Goal: Transaction & Acquisition: Purchase product/service

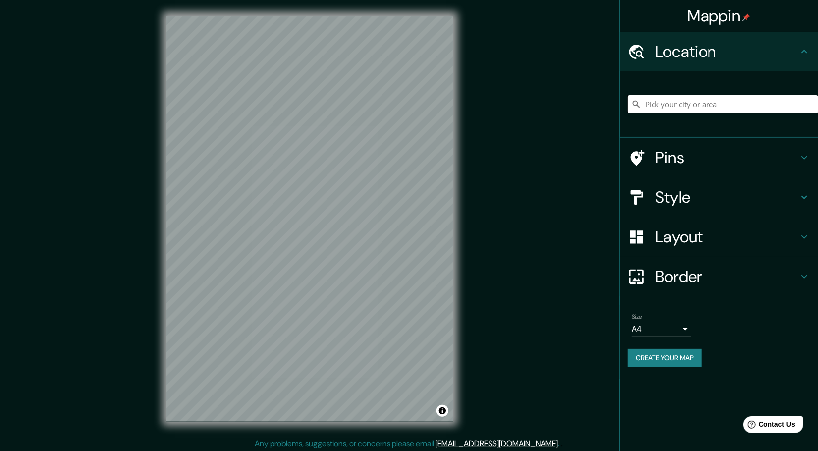
click at [747, 97] on input "Pick your city or area" at bounding box center [723, 104] width 190 height 18
click at [741, 103] on input "Pick your city or area" at bounding box center [723, 104] width 190 height 18
click at [711, 99] on input "Pick your city or area" at bounding box center [723, 104] width 190 height 18
click at [711, 102] on input "Pick your city or area" at bounding box center [723, 104] width 190 height 18
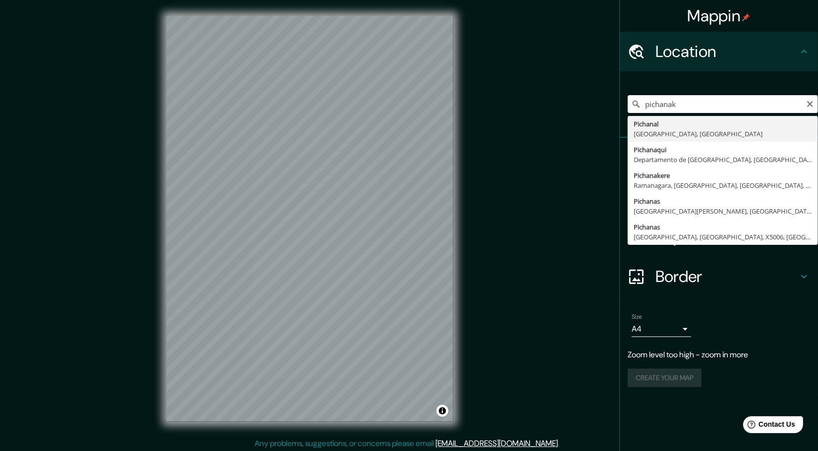
type input "pichanaki"
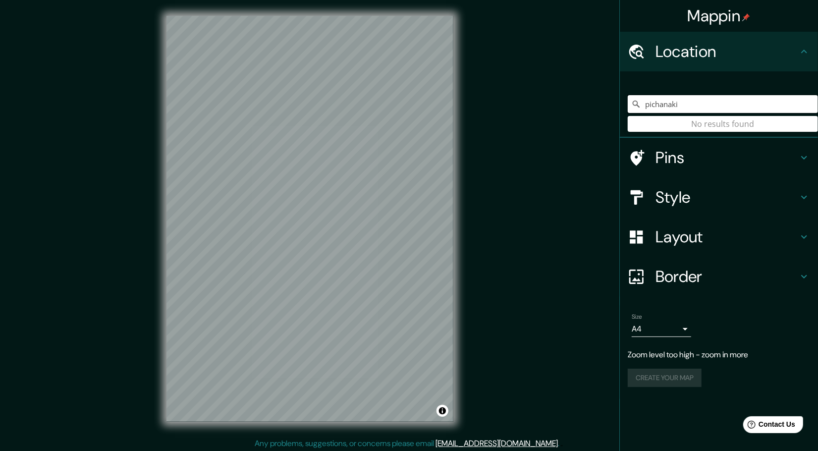
drag, startPoint x: 706, startPoint y: 107, endPoint x: 644, endPoint y: 107, distance: 61.9
click at [644, 107] on input "pichanaki" at bounding box center [723, 104] width 190 height 18
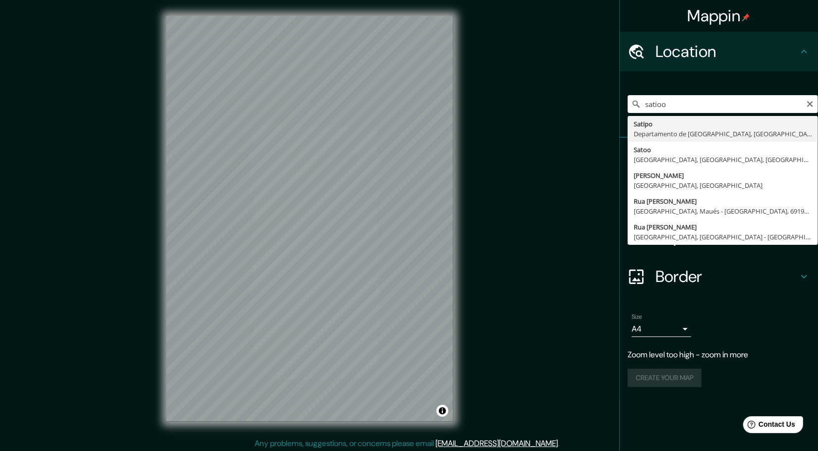
type input "Satipo, Departamento de [GEOGRAPHIC_DATA], [GEOGRAPHIC_DATA]"
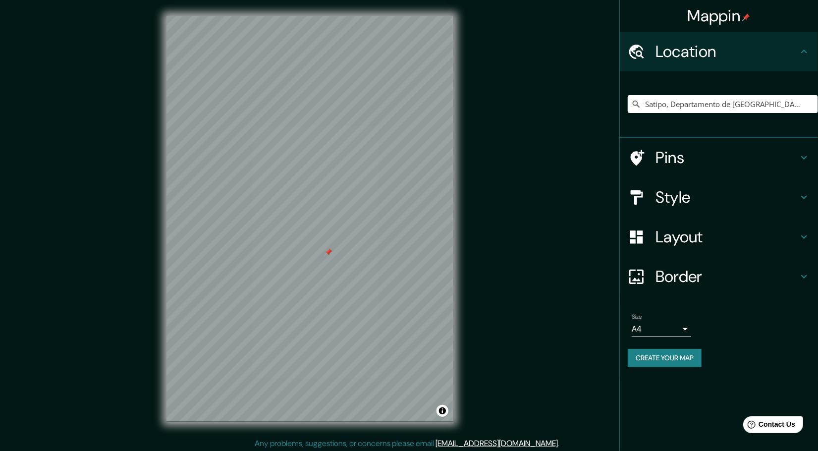
click at [714, 233] on h4 "Layout" at bounding box center [726, 237] width 143 height 20
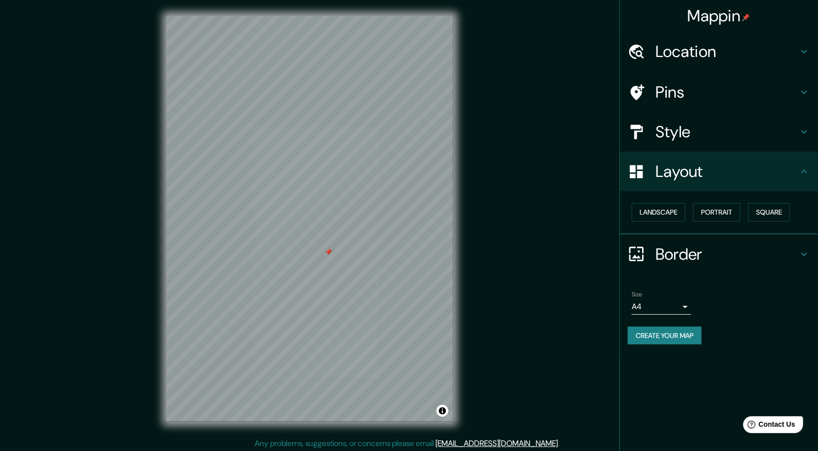
click at [718, 132] on h4 "Style" at bounding box center [726, 132] width 143 height 20
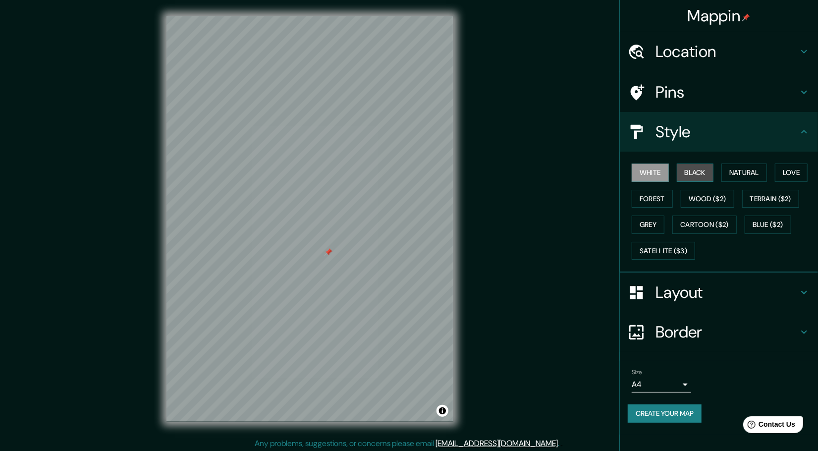
click at [707, 176] on button "Black" at bounding box center [695, 172] width 37 height 18
click at [763, 172] on button "Natural" at bounding box center [744, 172] width 46 height 18
click at [671, 387] on body "Mappin Location Satipo, [GEOGRAPHIC_DATA], [GEOGRAPHIC_DATA] Pins Style White B…" at bounding box center [409, 225] width 818 height 451
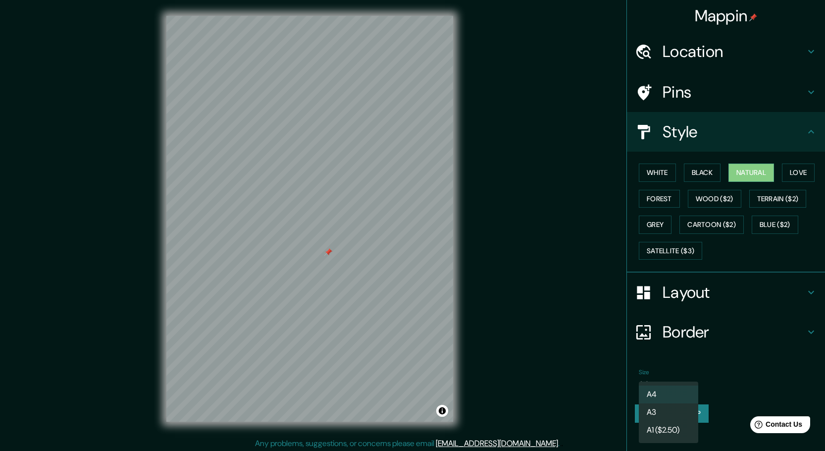
click at [666, 408] on li "A3" at bounding box center [668, 412] width 59 height 18
type input "a4"
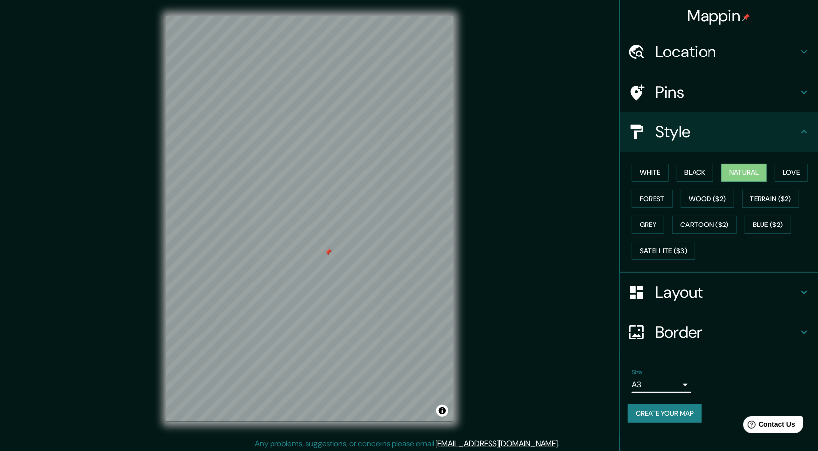
click at [661, 411] on button "Create your map" at bounding box center [665, 413] width 74 height 18
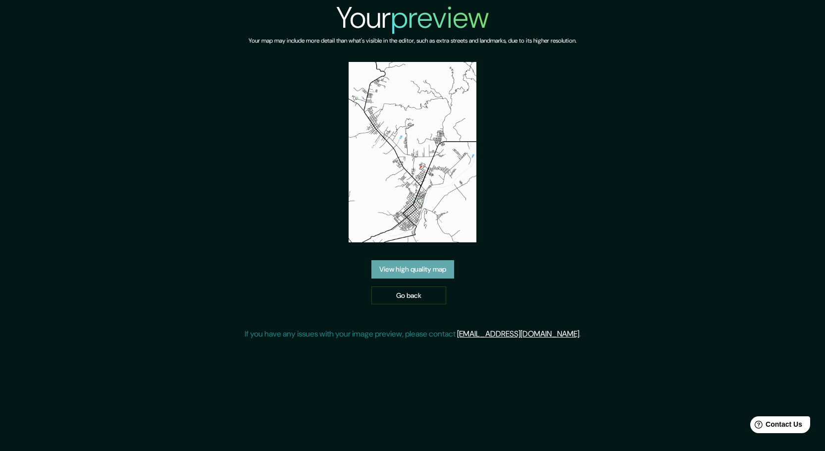
click at [415, 266] on link "View high quality map" at bounding box center [412, 269] width 83 height 18
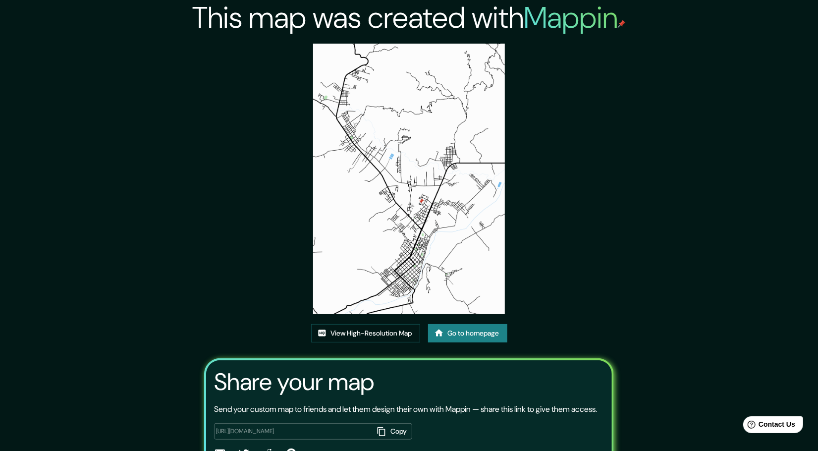
click at [383, 75] on img at bounding box center [408, 179] width 191 height 270
click at [347, 330] on link "View High-Resolution Map" at bounding box center [365, 333] width 109 height 18
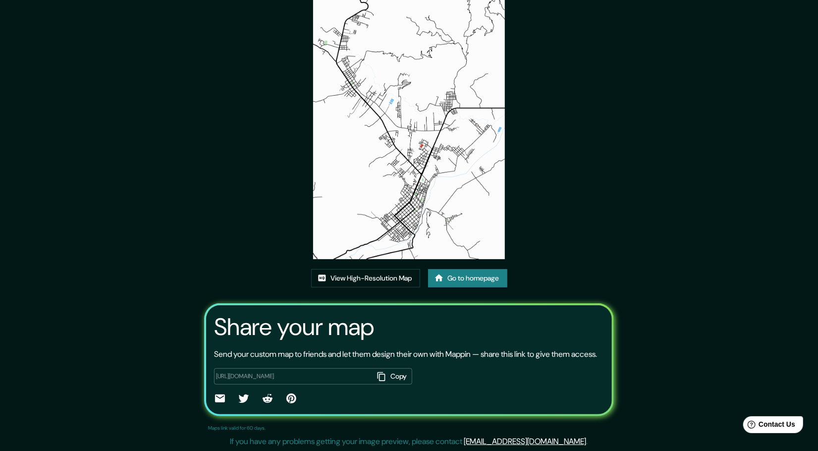
scroll to position [55, 0]
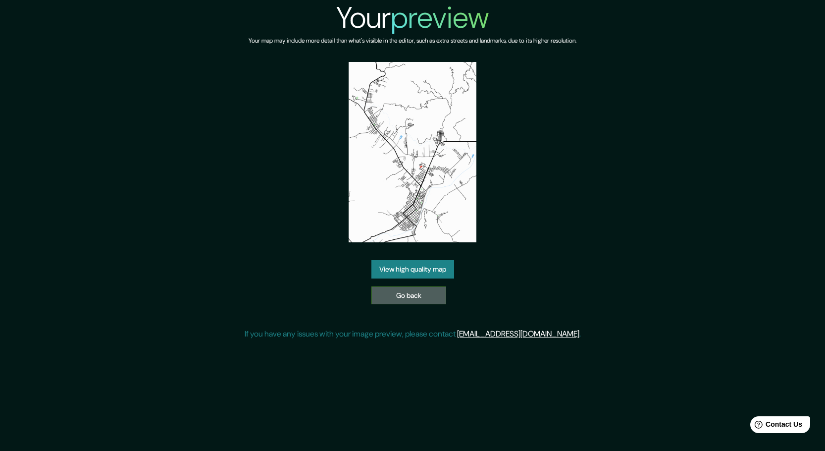
click at [415, 289] on link "Go back" at bounding box center [408, 295] width 75 height 18
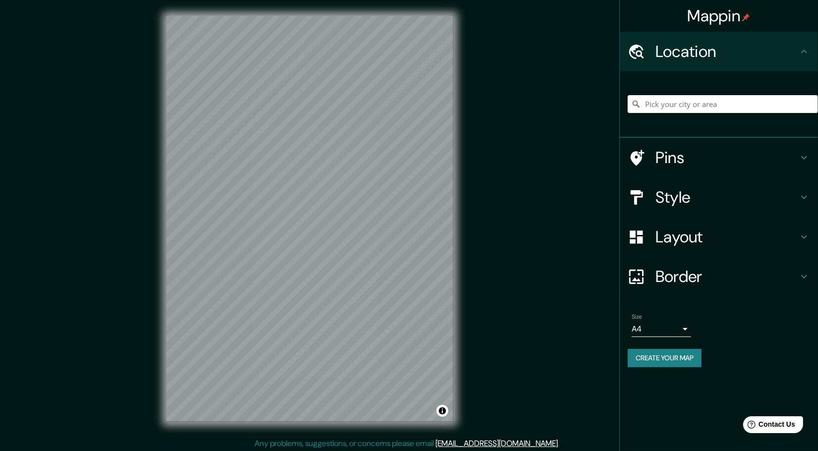
click at [687, 282] on h4 "Border" at bounding box center [726, 276] width 143 height 20
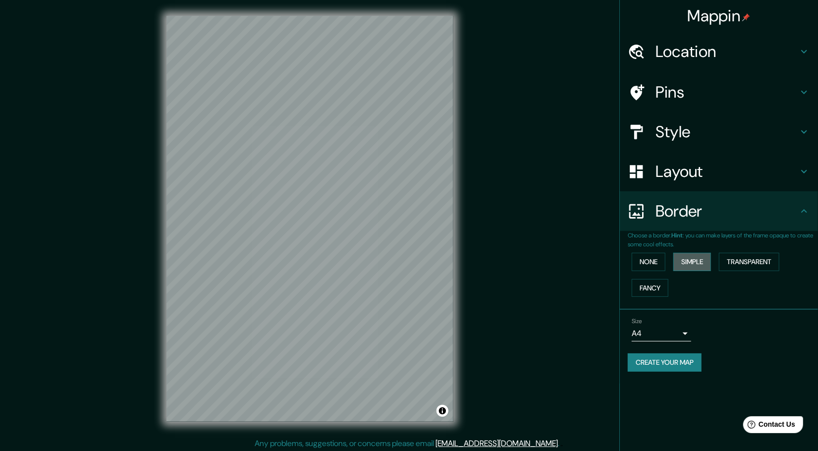
click at [698, 264] on button "Simple" at bounding box center [692, 262] width 38 height 18
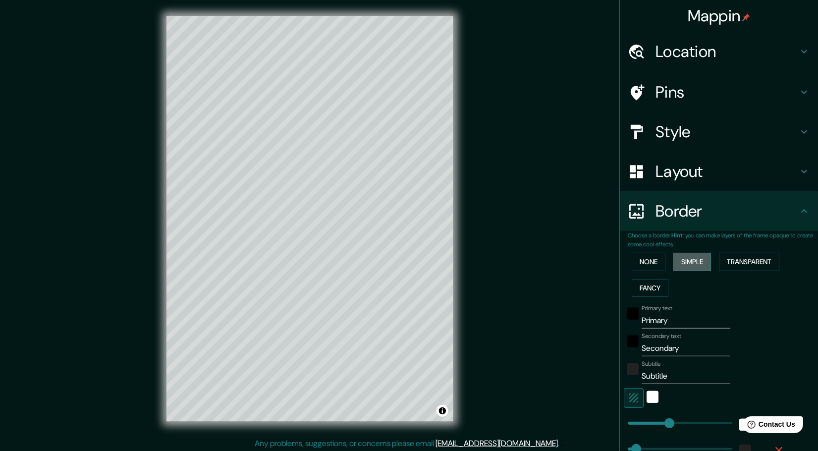
click at [698, 264] on button "Simple" at bounding box center [692, 262] width 38 height 18
type input "232"
type input "46"
click at [639, 263] on button "None" at bounding box center [649, 262] width 34 height 18
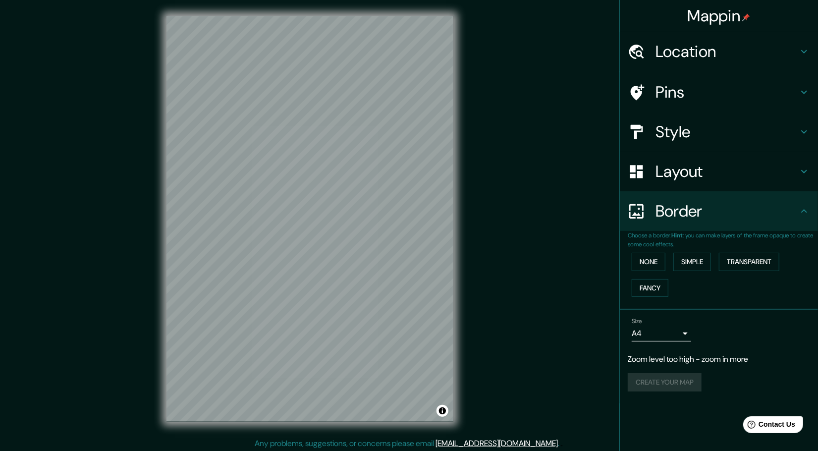
click at [462, 232] on div "© Mapbox © OpenStreetMap Improve this map" at bounding box center [310, 218] width 318 height 437
click at [707, 53] on h4 "Location" at bounding box center [726, 52] width 143 height 20
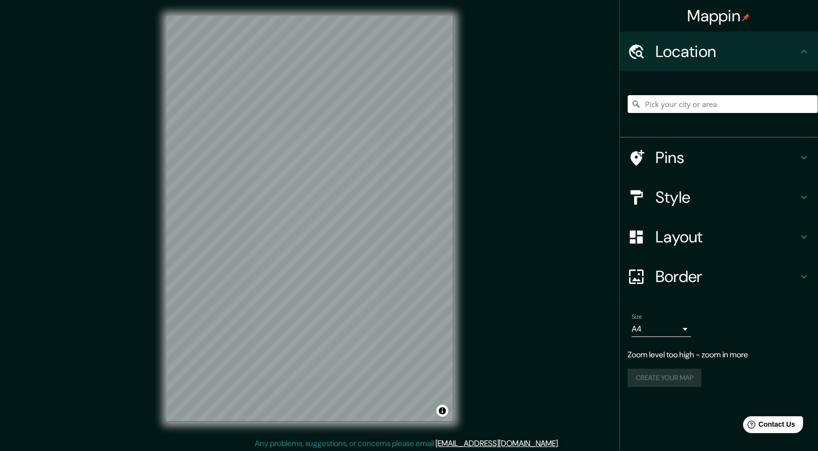
click at [712, 103] on input "Pick your city or area" at bounding box center [723, 104] width 190 height 18
click at [700, 107] on input "satipo" at bounding box center [723, 104] width 190 height 18
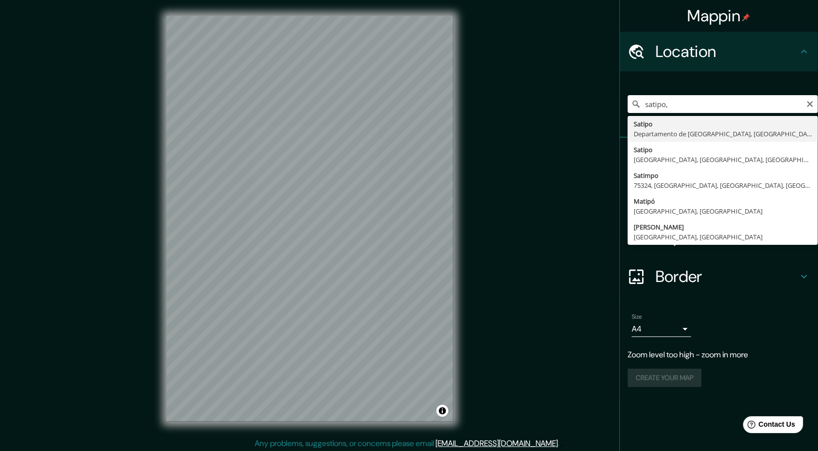
type input "Satipo, Departamento de [GEOGRAPHIC_DATA], [GEOGRAPHIC_DATA]"
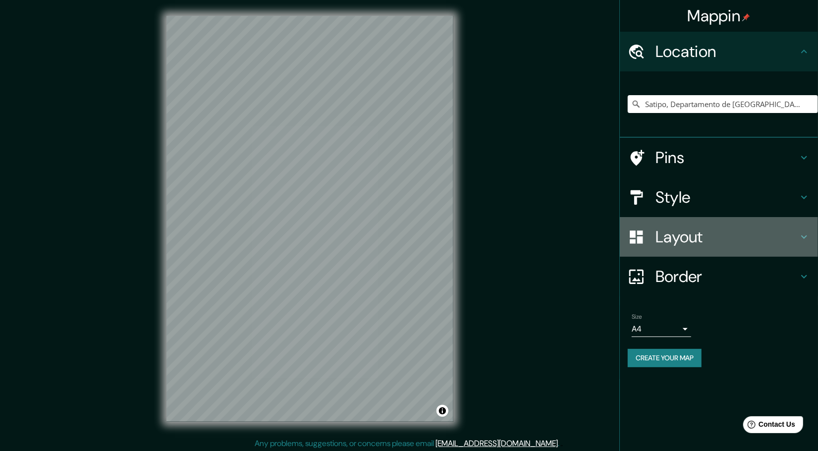
click at [747, 234] on h4 "Layout" at bounding box center [726, 237] width 143 height 20
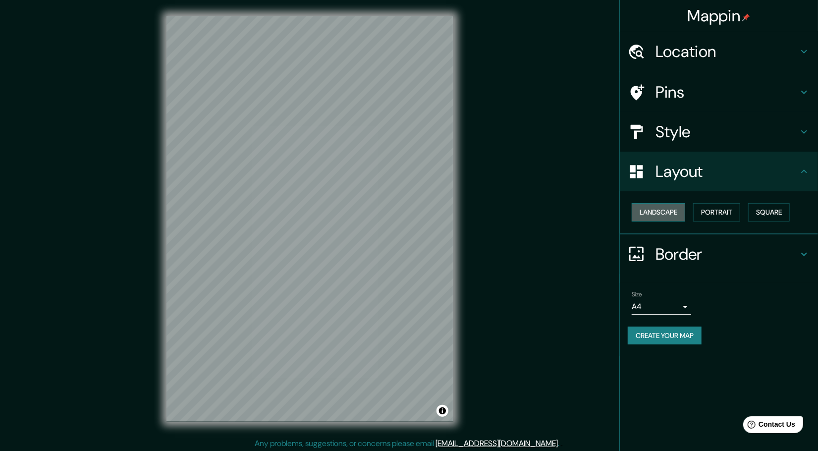
click at [677, 208] on button "Landscape" at bounding box center [658, 212] width 53 height 18
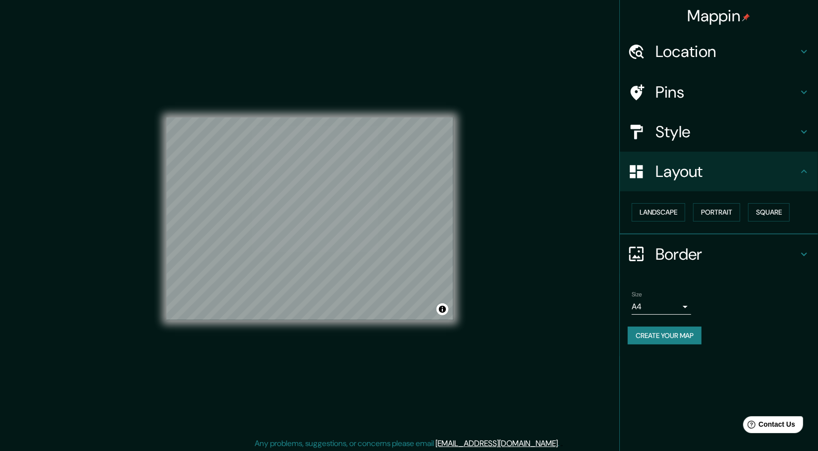
click at [716, 199] on div "Landscape Portrait Square" at bounding box center [719, 212] width 198 height 43
click at [725, 211] on button "Portrait" at bounding box center [716, 212] width 47 height 18
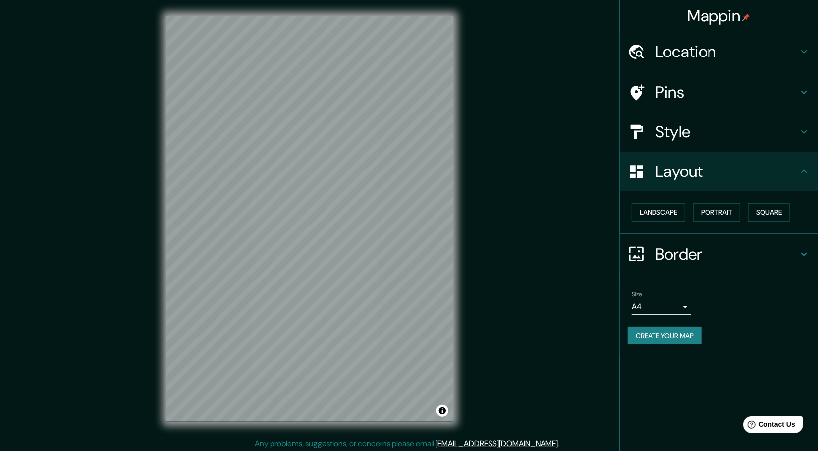
click at [727, 132] on h4 "Style" at bounding box center [726, 132] width 143 height 20
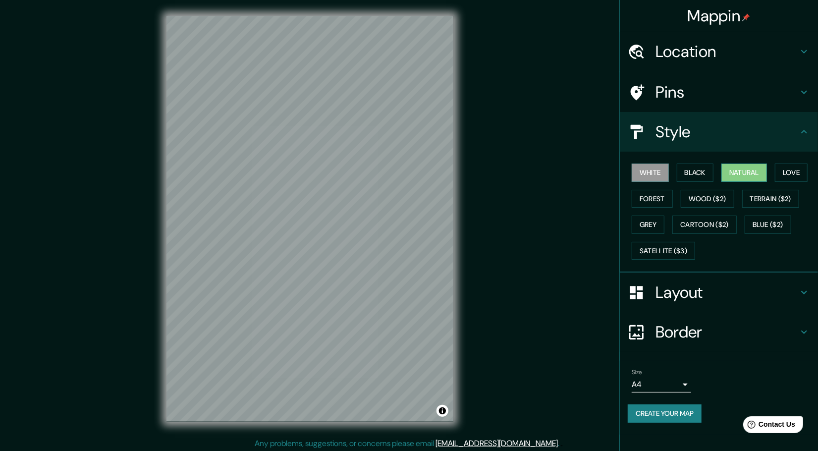
click at [756, 172] on button "Natural" at bounding box center [744, 172] width 46 height 18
click at [441, 415] on button "Toggle attribution" at bounding box center [442, 411] width 12 height 12
click at [736, 99] on h4 "Pins" at bounding box center [726, 92] width 143 height 20
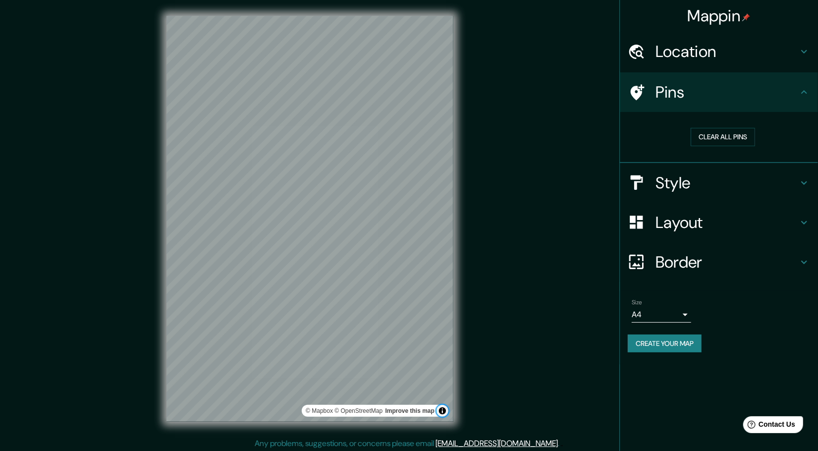
click at [443, 416] on button "Toggle attribution" at bounding box center [442, 411] width 12 height 12
click at [463, 201] on div "© Mapbox © OpenStreetMap Improve this map" at bounding box center [310, 218] width 318 height 437
